Goal: Navigation & Orientation: Find specific page/section

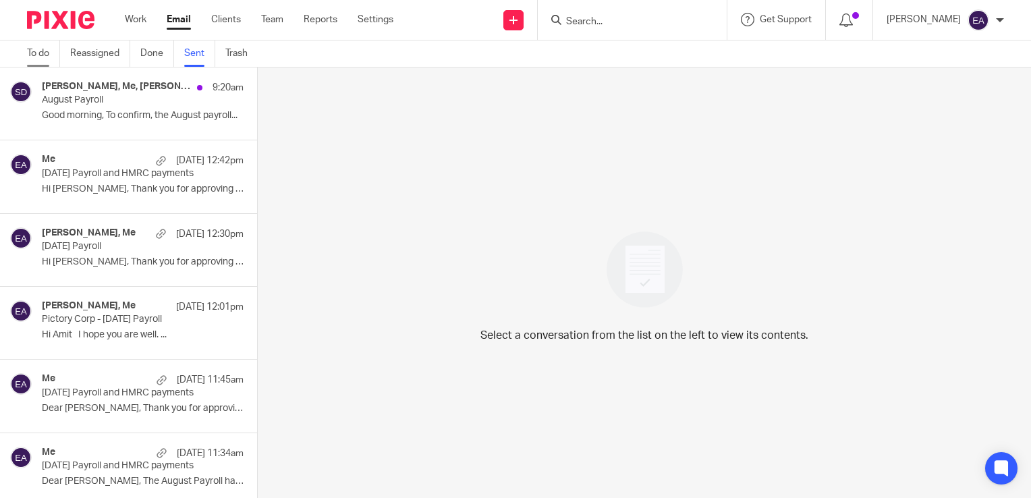
click at [43, 58] on link "To do" at bounding box center [43, 53] width 33 height 26
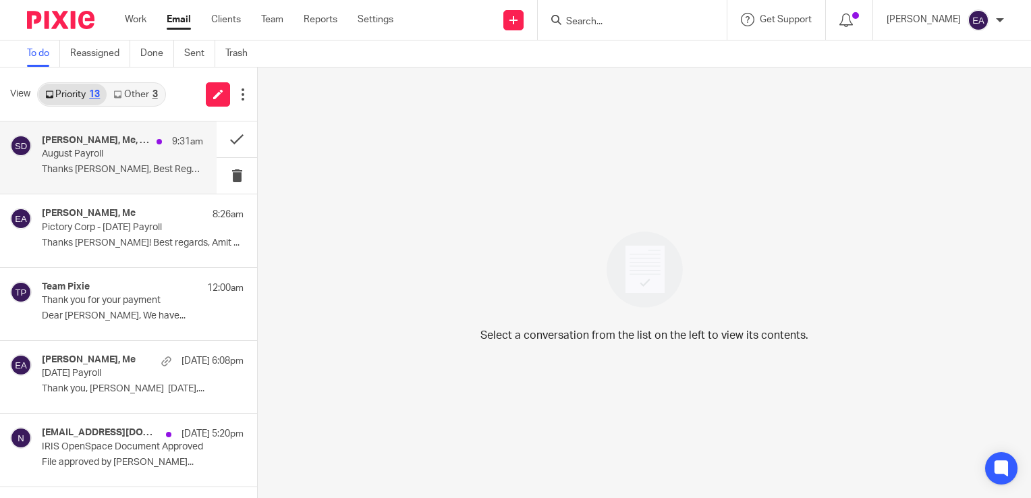
click at [86, 151] on p "August Payroll" at bounding box center [106, 153] width 129 height 11
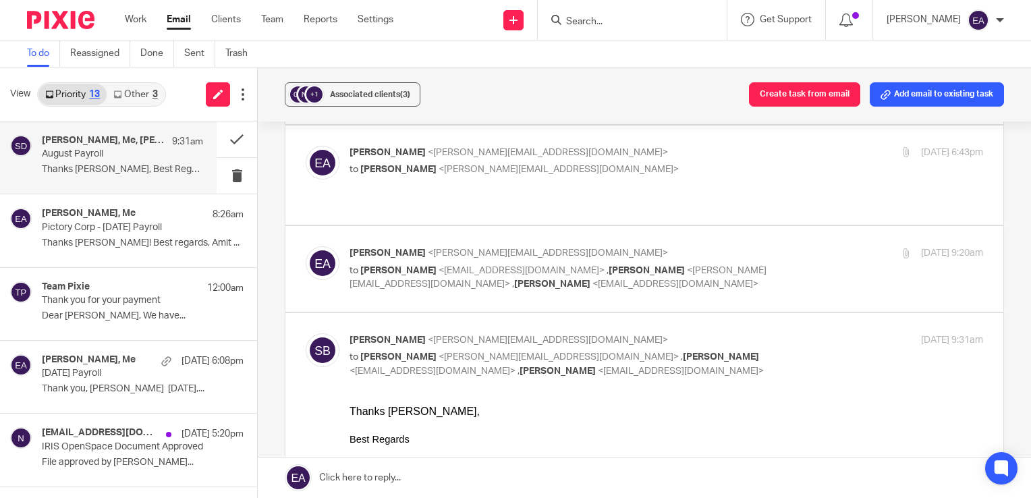
scroll to position [742, 0]
